Goal: Find specific page/section: Find specific page/section

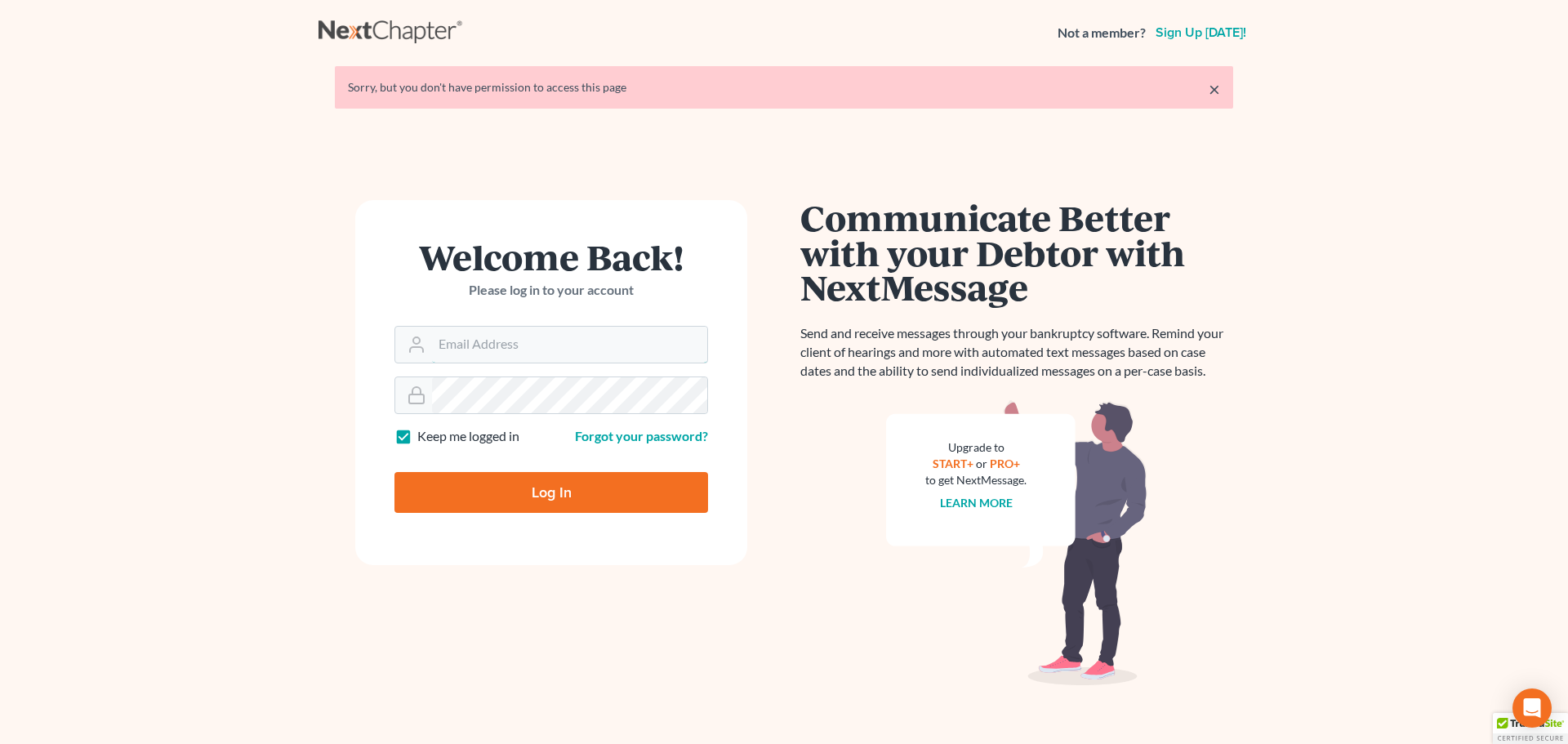
type input "[PERSON_NAME][EMAIL_ADDRESS][DOMAIN_NAME]"
click at [567, 490] on input "Log In" at bounding box center [551, 493] width 314 height 41
type input "Thinking..."
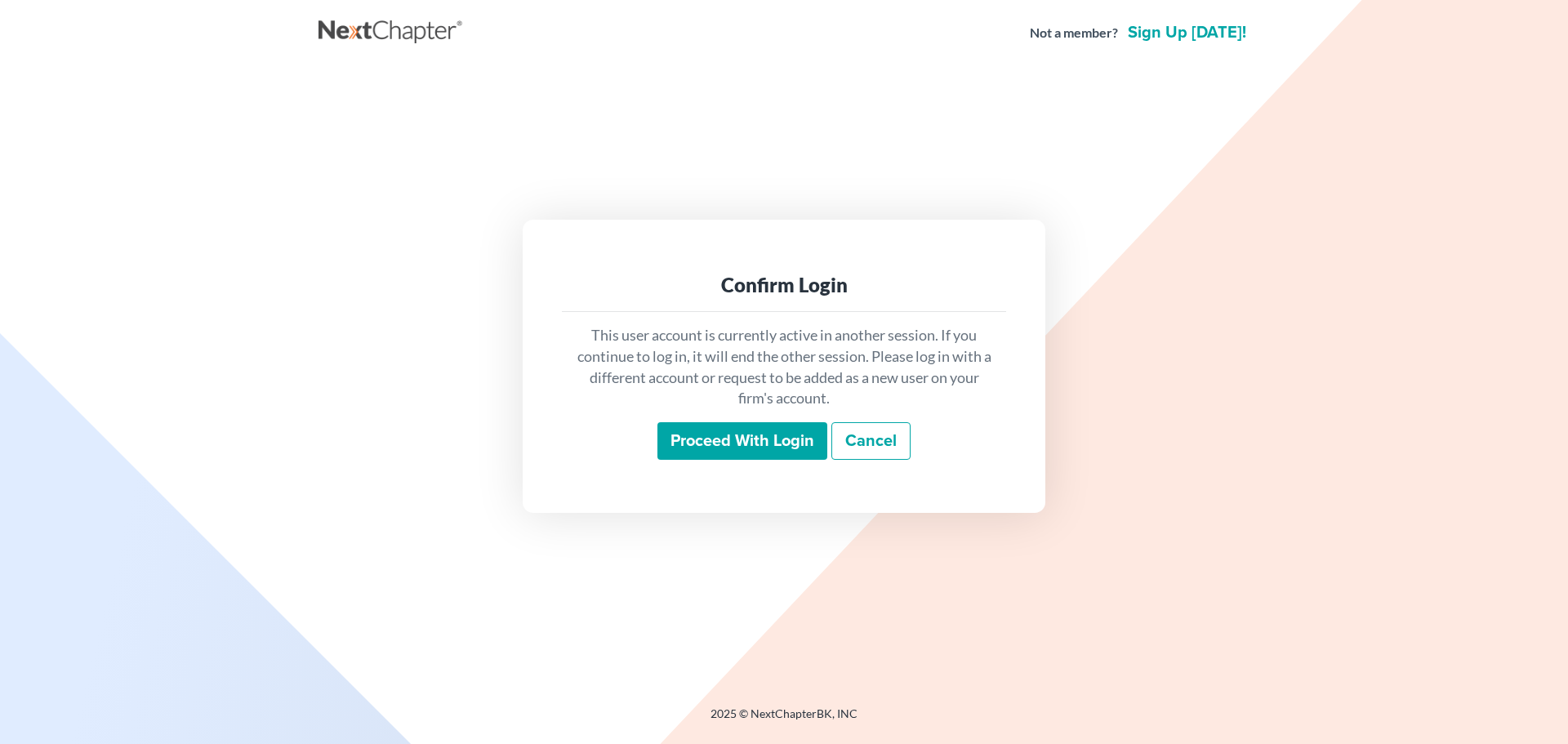
click at [785, 444] on input "Proceed with login" at bounding box center [742, 441] width 170 height 37
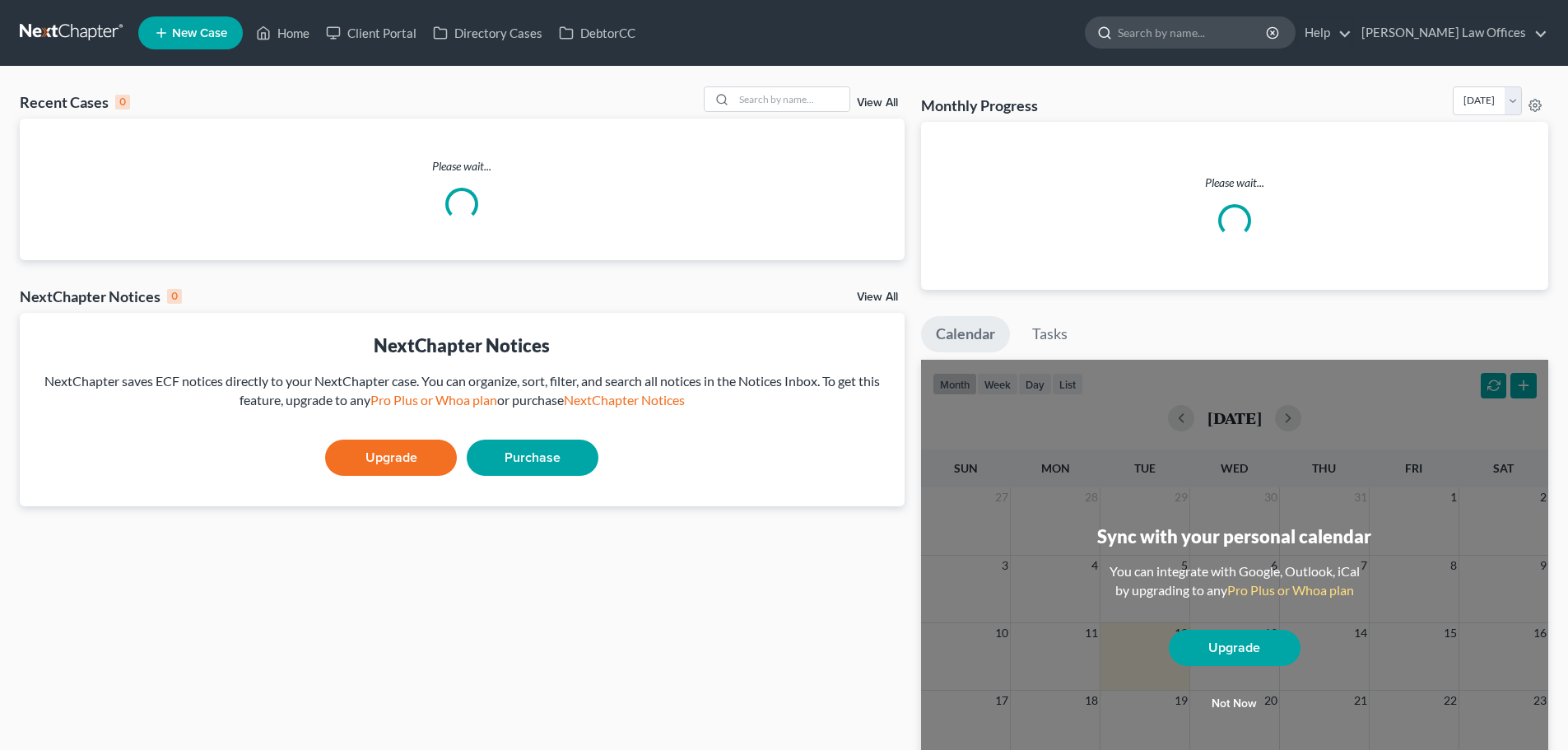
click at [1243, 37] on input "search" at bounding box center [1192, 32] width 151 height 31
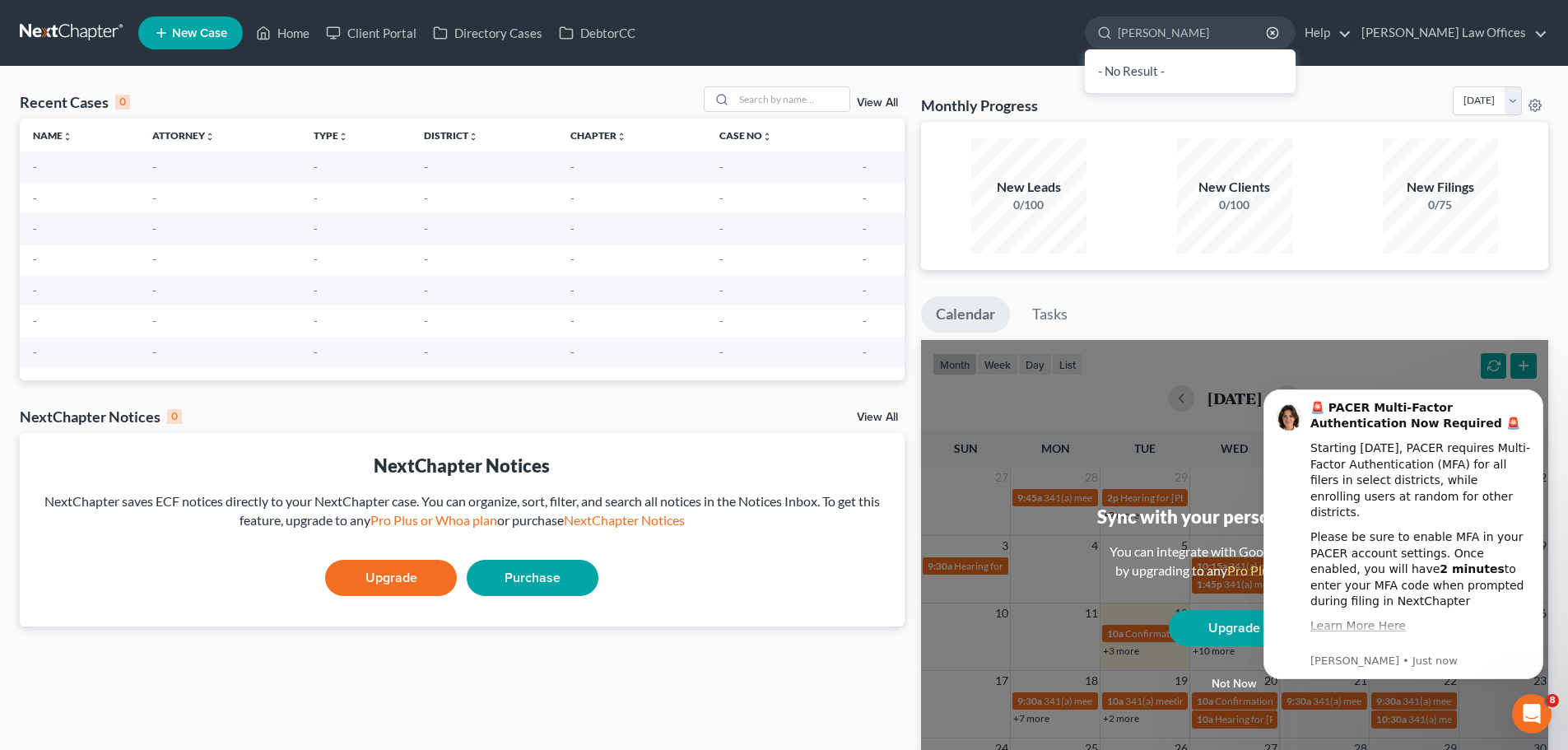
drag, startPoint x: 1241, startPoint y: 38, endPoint x: 864, endPoint y: 37, distance: 377.0
click at [864, 37] on ul "New Case Home Client Portal Directory Cases DebtorCC lafever, ch - No Result - …" at bounding box center [842, 33] width 1410 height 43
type input "christi"
click at [284, 33] on link "Home" at bounding box center [283, 32] width 70 height 30
drag, startPoint x: 1230, startPoint y: 23, endPoint x: 1066, endPoint y: 28, distance: 164.1
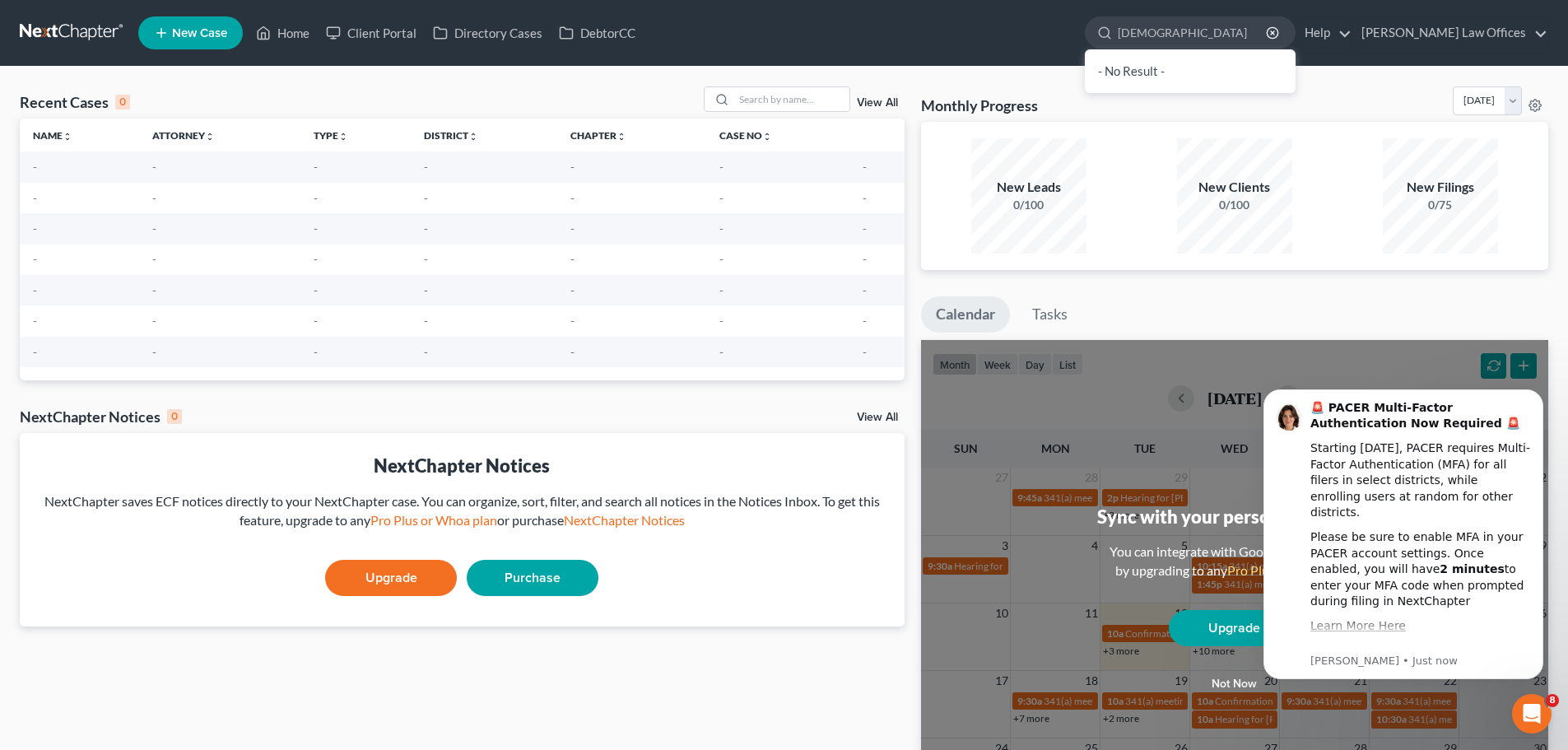
click at [1067, 28] on ul "New Case Home Client Portal Directory Cases DebtorCC christi - No Result - See …" at bounding box center [842, 33] width 1410 height 43
click at [1237, 37] on input "search" at bounding box center [1192, 32] width 151 height 31
click at [1541, 388] on button "Dismiss notification" at bounding box center [1538, 394] width 21 height 21
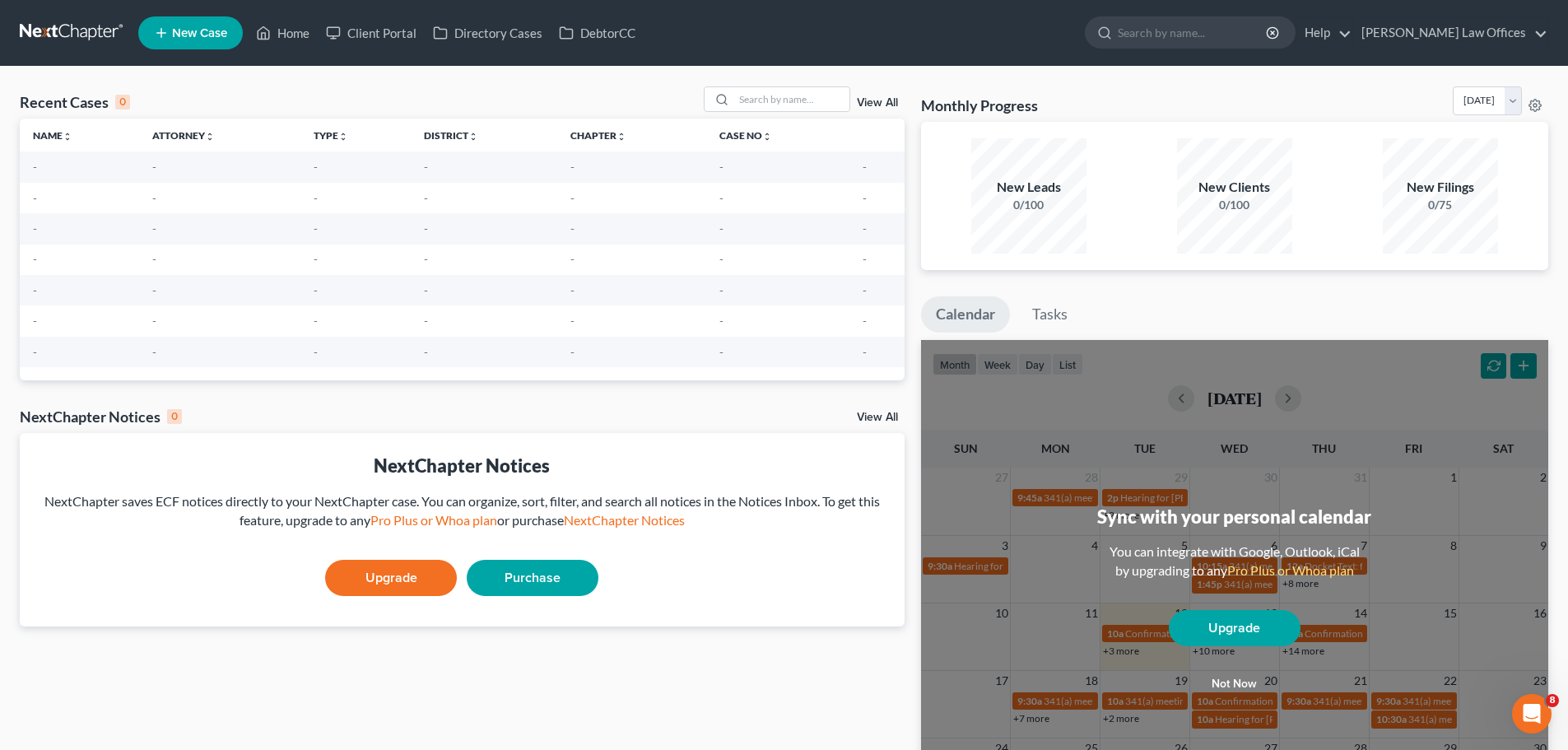
click at [57, 26] on link at bounding box center [72, 32] width 106 height 30
click at [1264, 32] on input "search" at bounding box center [1192, 32] width 151 height 31
click at [874, 101] on link "View All" at bounding box center [877, 103] width 41 height 12
